Goal: Task Accomplishment & Management: Manage account settings

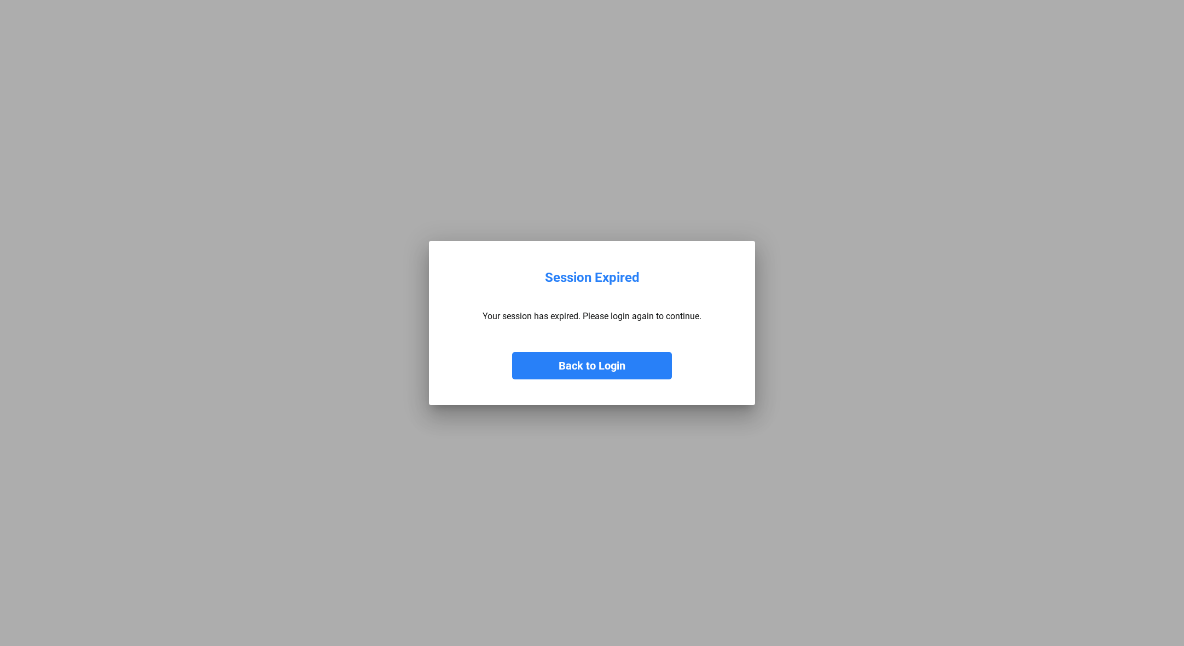
click at [590, 365] on button "Back to Login" at bounding box center [592, 365] width 160 height 27
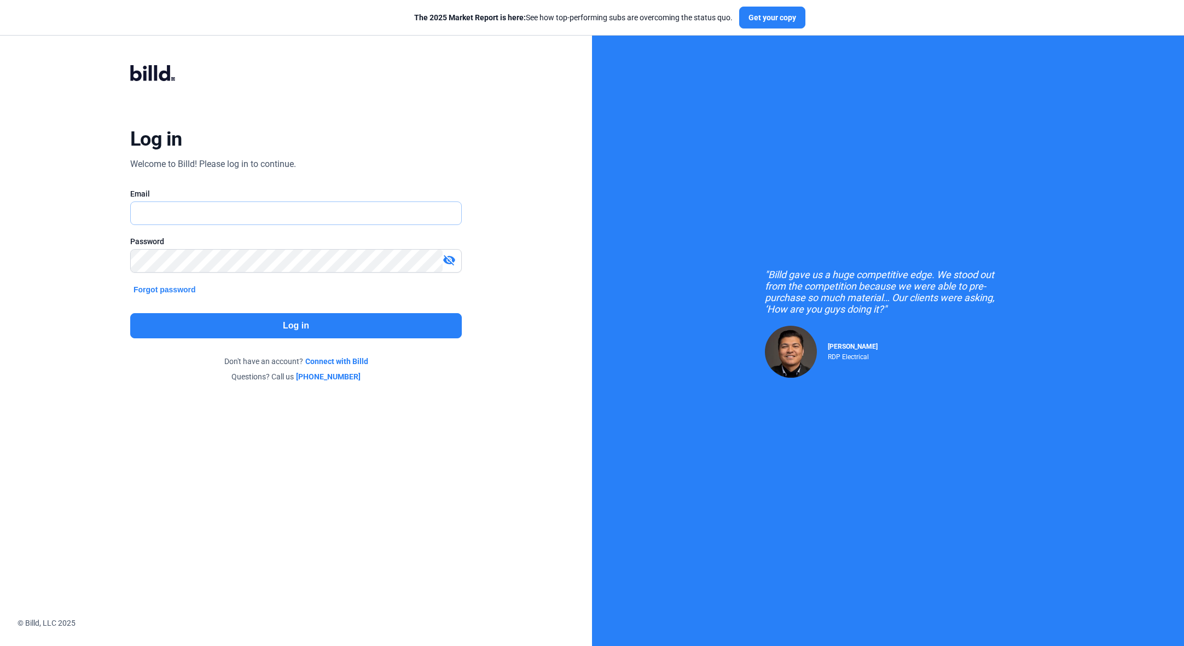
type input "[PERSON_NAME][EMAIL_ADDRESS][DOMAIN_NAME]"
click at [329, 325] on button "Log in" at bounding box center [296, 325] width 332 height 25
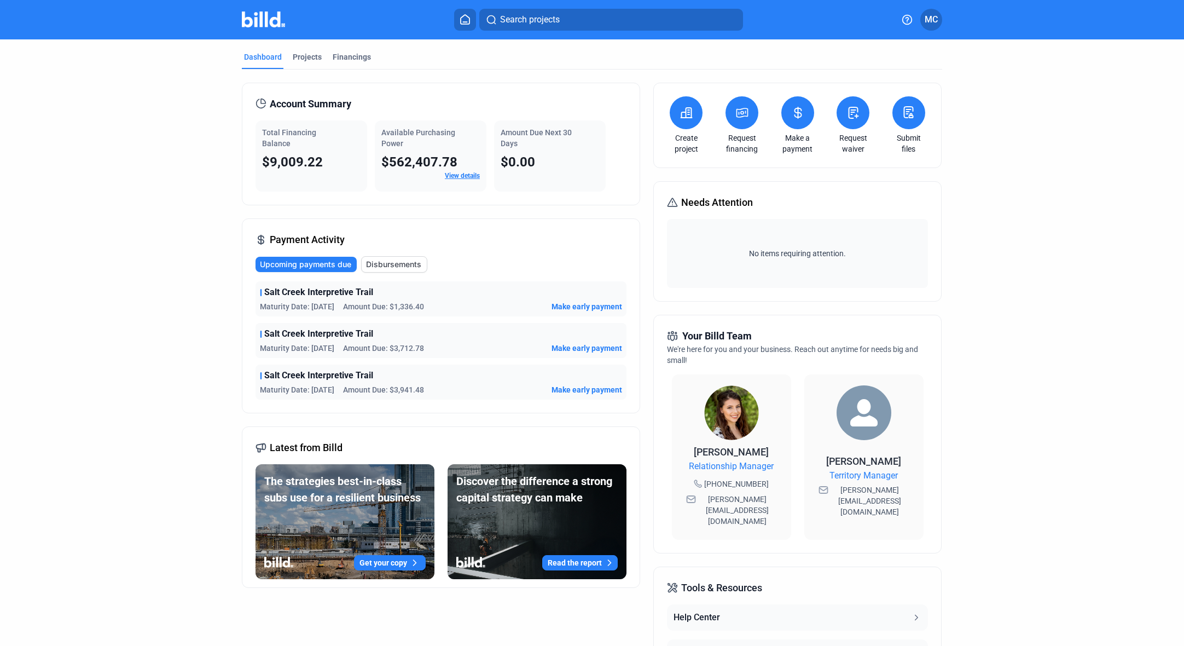
click at [463, 171] on span "View details" at bounding box center [462, 176] width 35 height 10
click at [452, 174] on link "View details" at bounding box center [462, 176] width 35 height 8
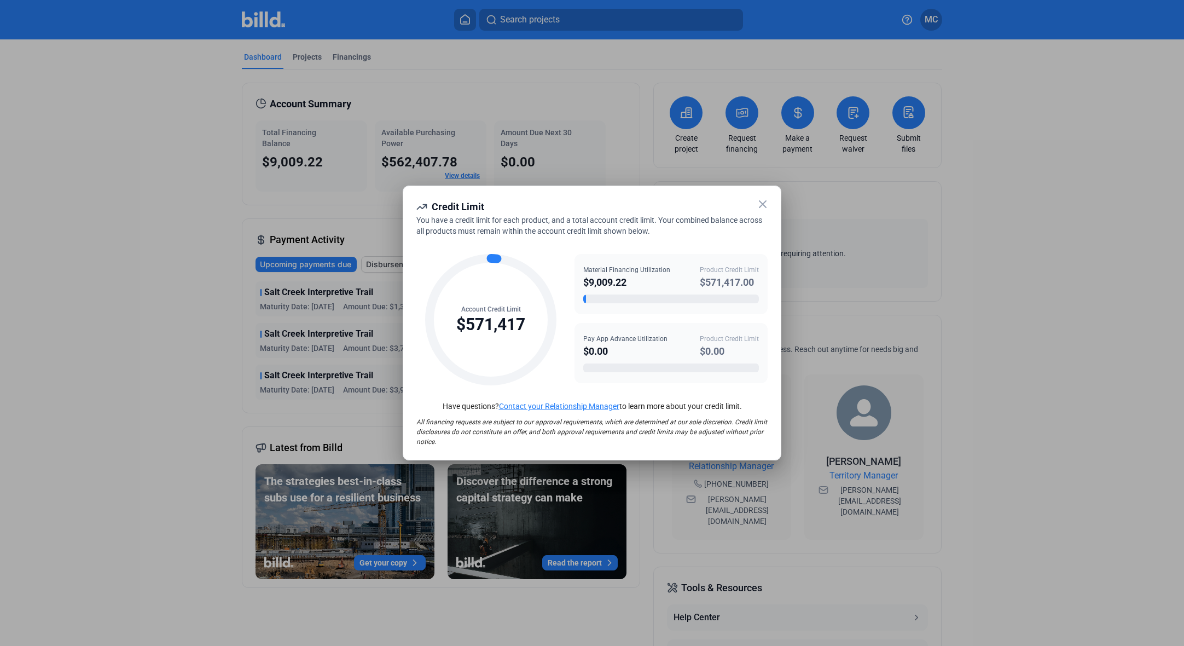
click at [765, 206] on icon at bounding box center [763, 204] width 7 height 7
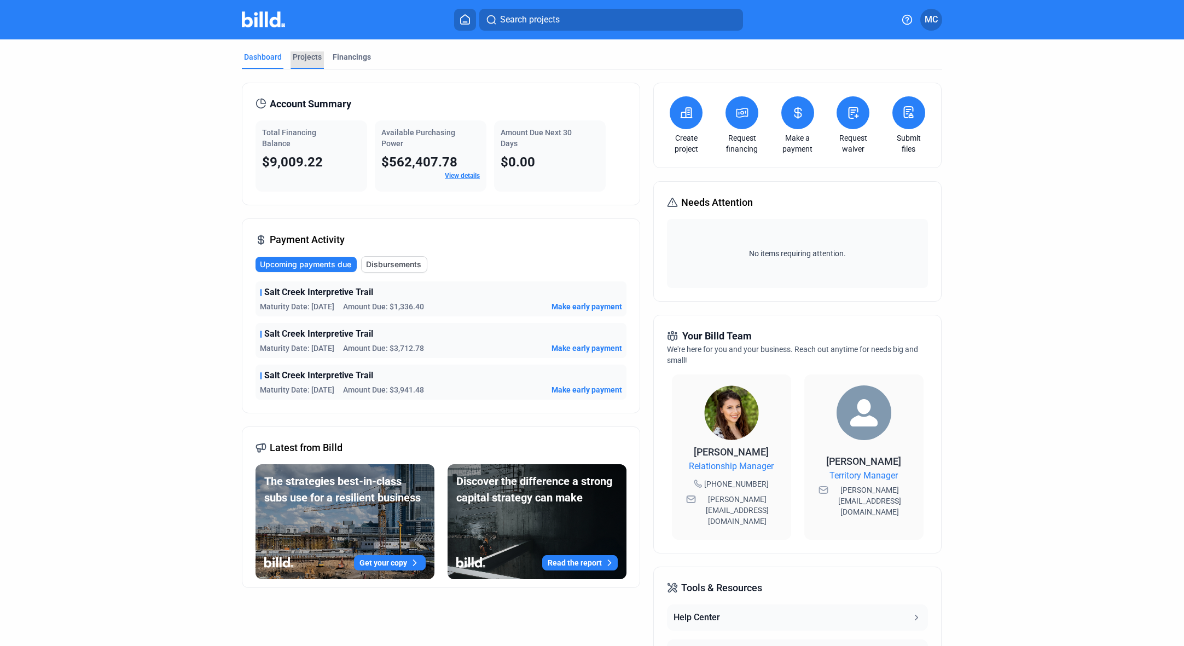
click at [293, 53] on div "Projects" at bounding box center [307, 56] width 29 height 11
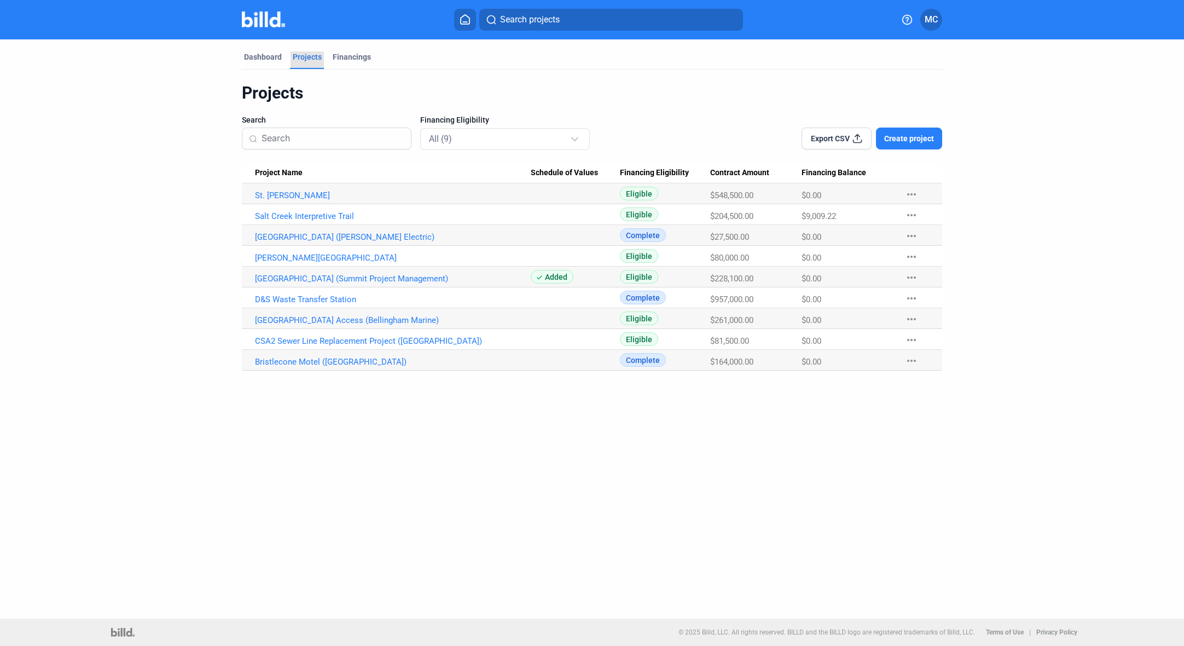
click at [317, 53] on div "Projects" at bounding box center [307, 56] width 29 height 11
click at [338, 54] on div "Financings" at bounding box center [352, 56] width 38 height 11
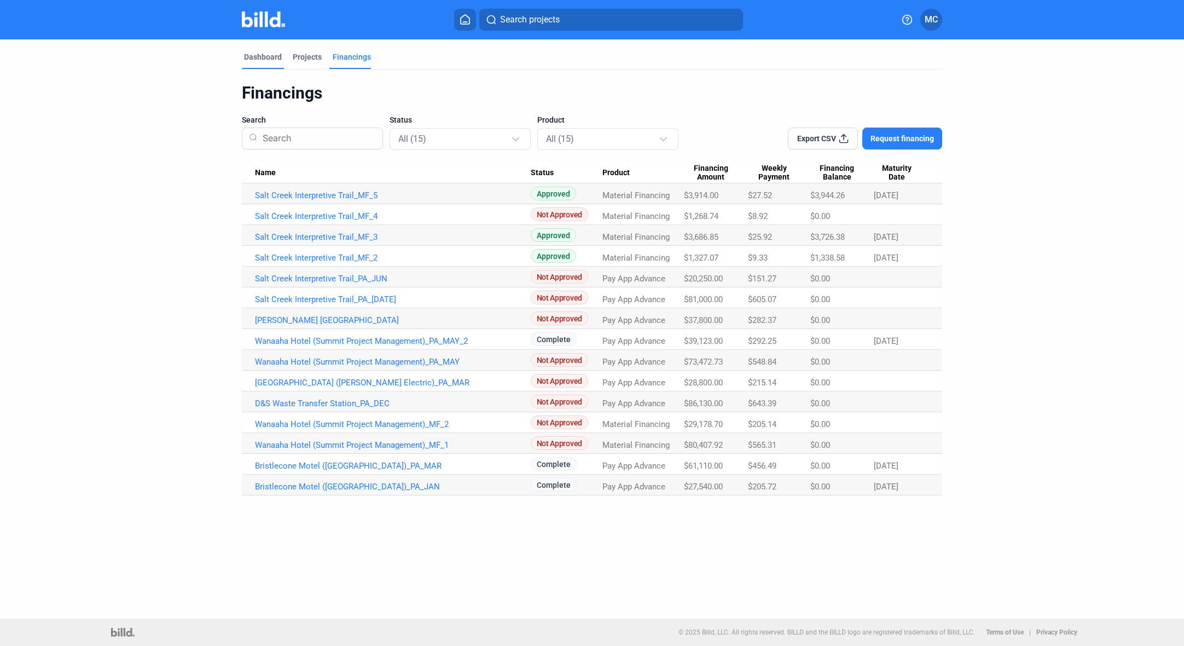
click at [257, 57] on div "Dashboard" at bounding box center [263, 56] width 38 height 11
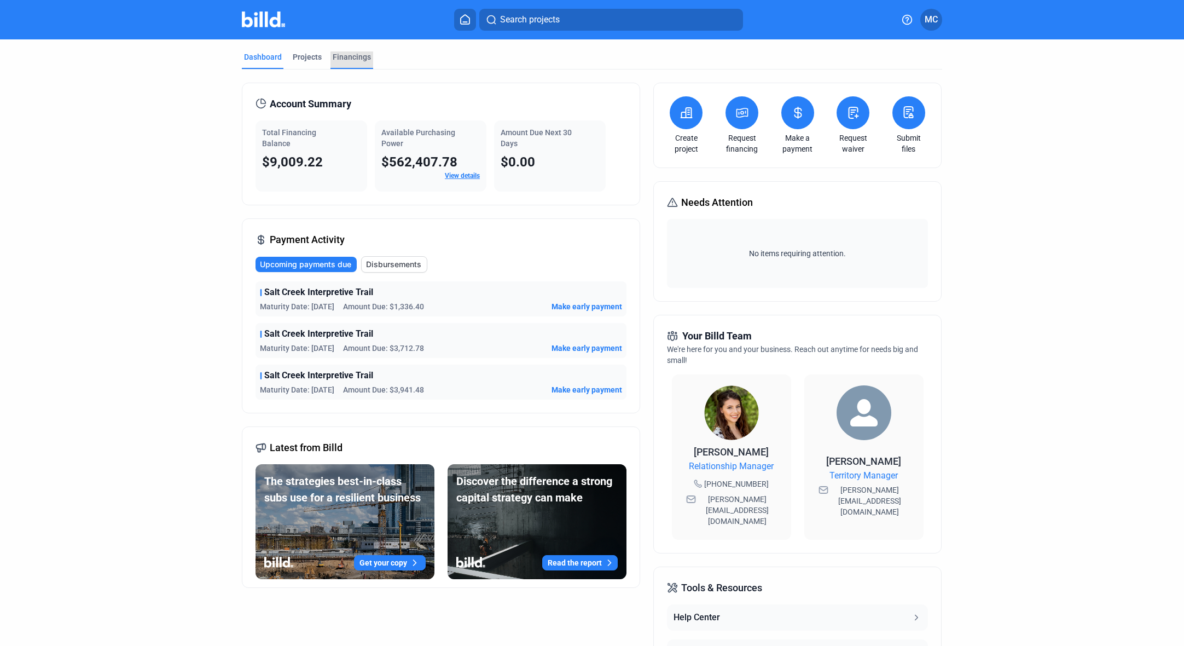
click at [354, 56] on div "Financings" at bounding box center [352, 56] width 38 height 11
